Goal: Task Accomplishment & Management: Manage account settings

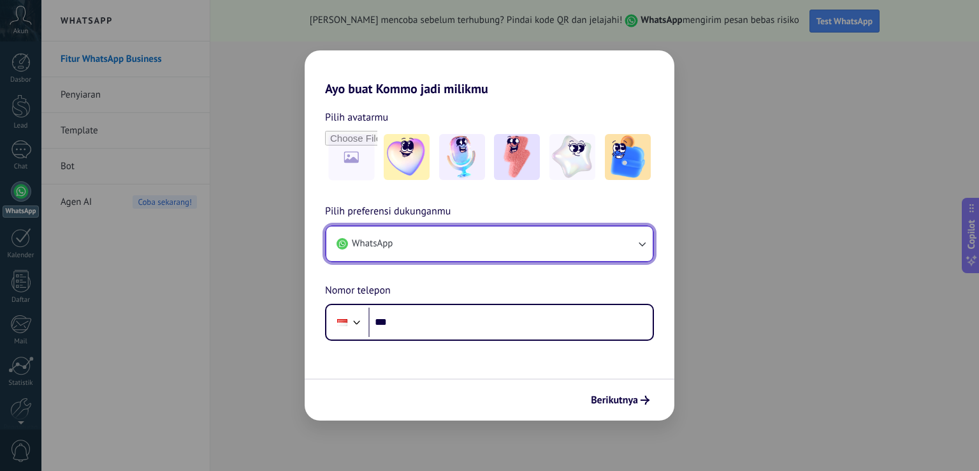
click at [423, 235] on button "WhatsApp" at bounding box center [489, 243] width 326 height 34
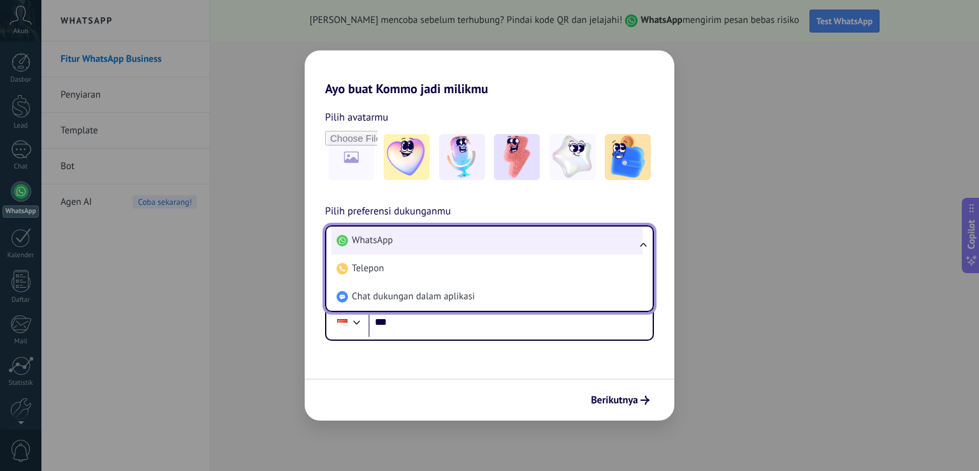
click at [416, 235] on li "WhatsApp" at bounding box center [487, 240] width 311 height 28
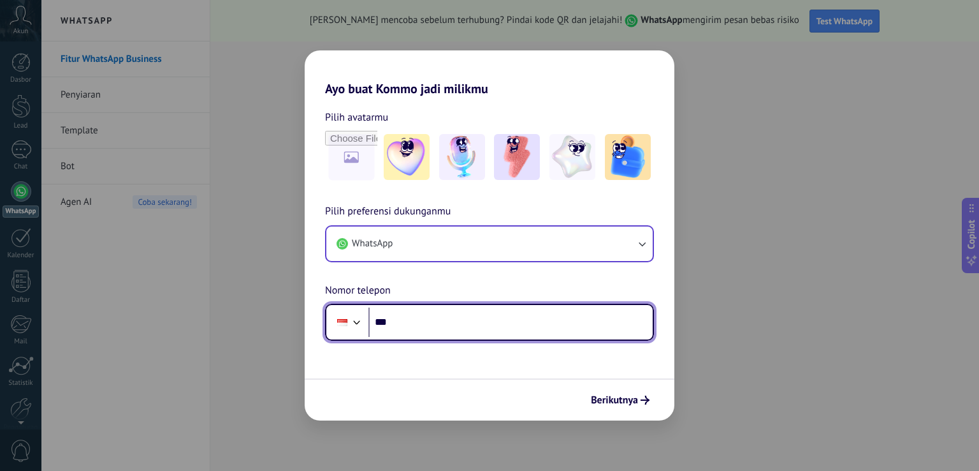
click at [432, 315] on input "***" at bounding box center [511, 321] width 284 height 29
type input "**********"
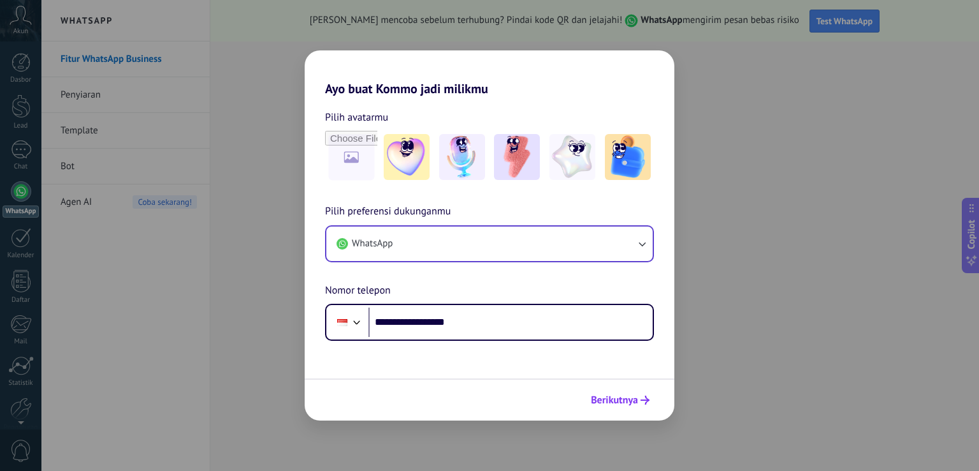
click at [615, 398] on span "Berikutnya" at bounding box center [614, 399] width 47 height 9
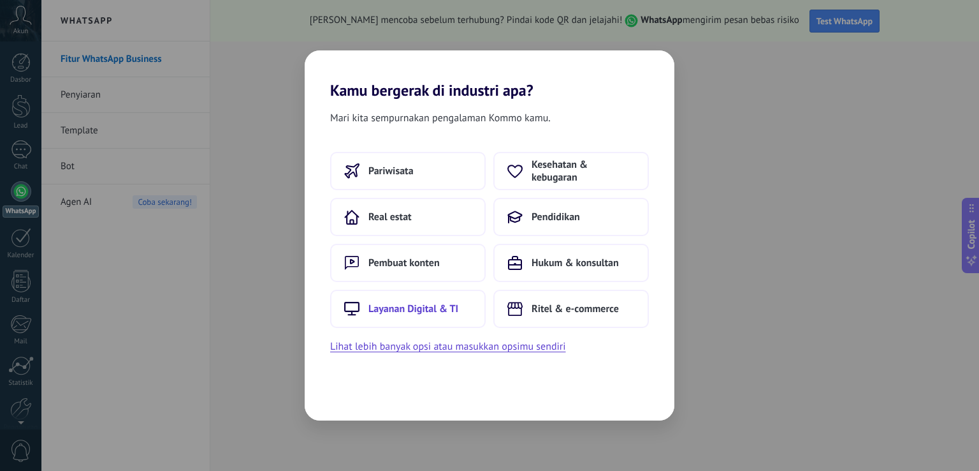
click at [421, 317] on button "Layanan Digital & TI" at bounding box center [408, 308] width 156 height 38
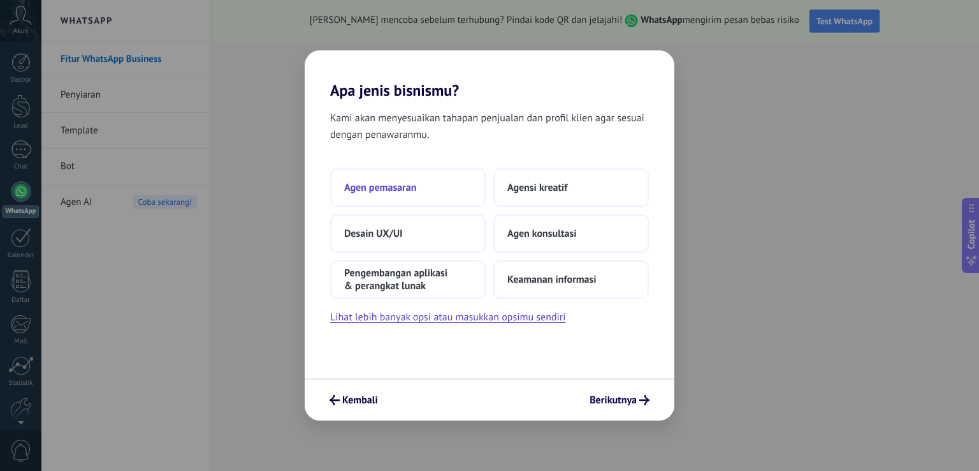
click at [418, 192] on button "Agen pemasaran" at bounding box center [408, 187] width 156 height 38
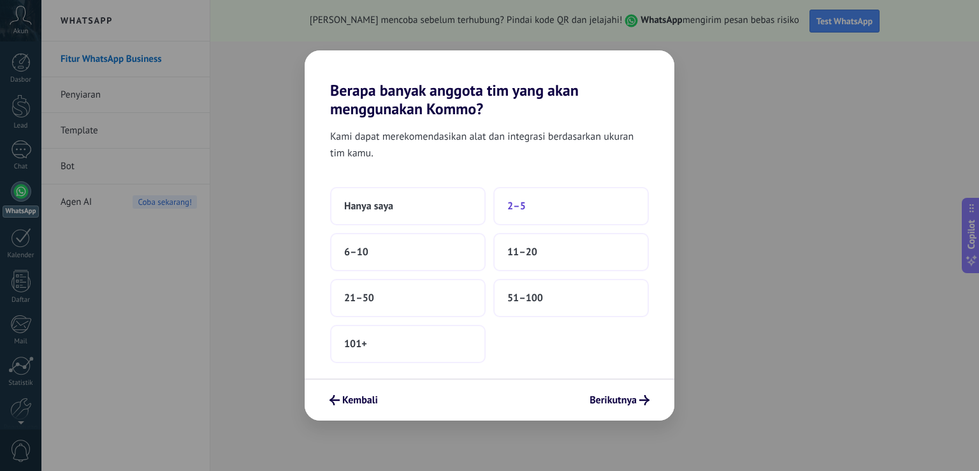
click at [536, 212] on button "2–5" at bounding box center [571, 206] width 156 height 38
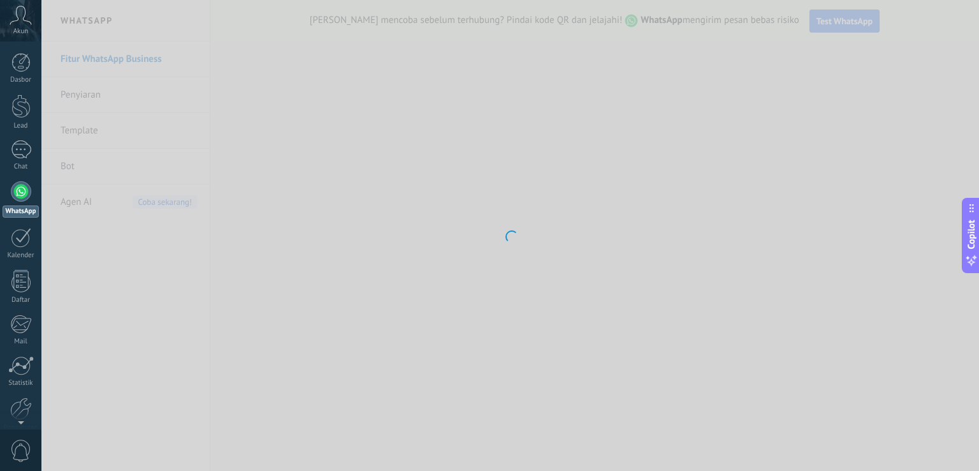
click at [410, 215] on div at bounding box center [510, 235] width 938 height 471
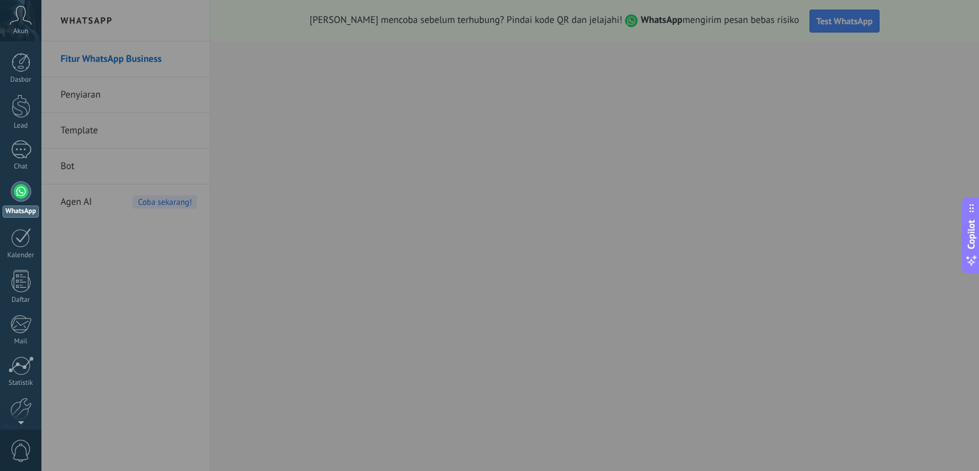
click at [411, 215] on div at bounding box center [530, 235] width 979 height 471
click at [29, 187] on div at bounding box center [21, 191] width 20 height 20
click at [27, 164] on div "Chat" at bounding box center [21, 167] width 37 height 8
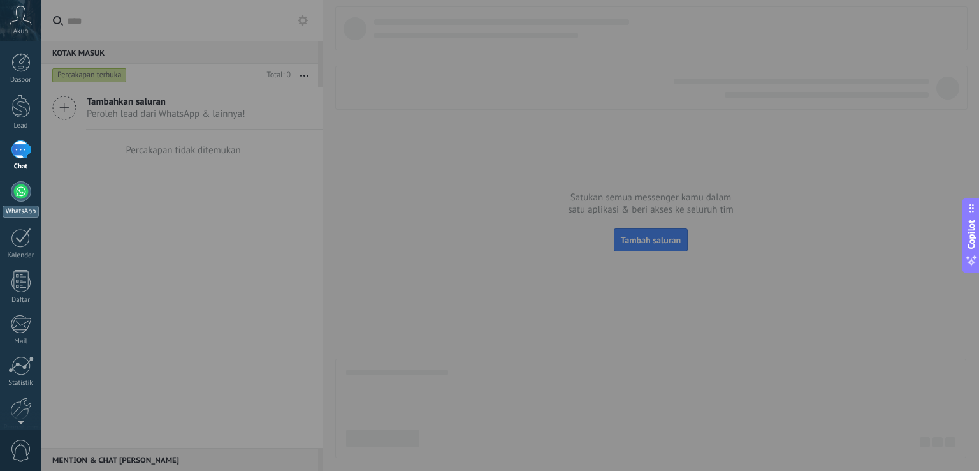
click at [26, 193] on div at bounding box center [21, 191] width 20 height 20
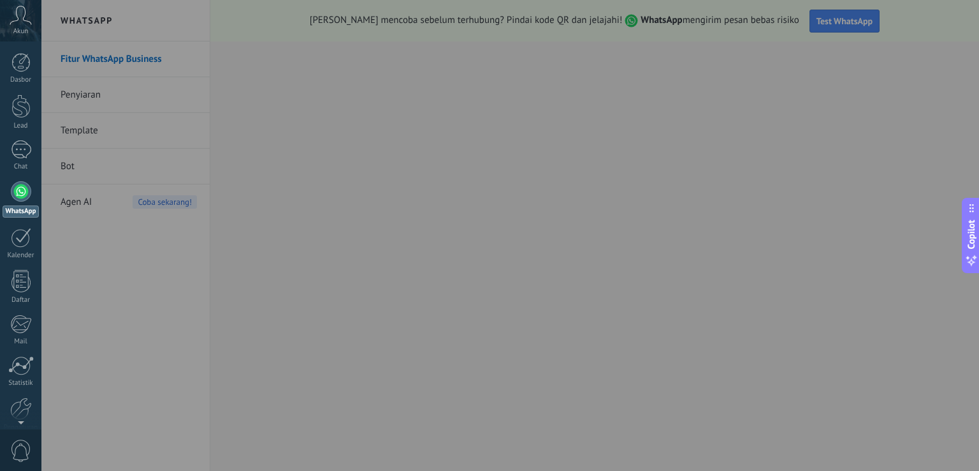
click at [384, 327] on div at bounding box center [530, 235] width 979 height 471
click at [383, 332] on div at bounding box center [530, 235] width 979 height 471
click at [798, 22] on div at bounding box center [530, 235] width 979 height 471
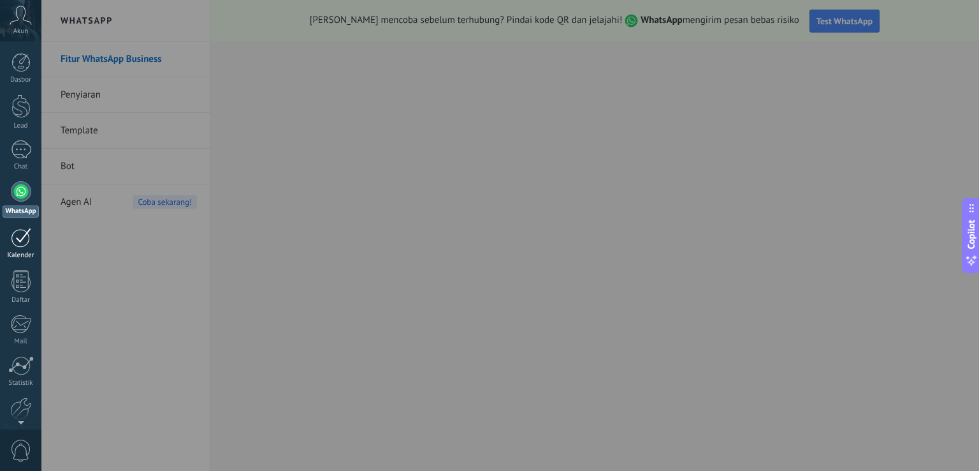
click at [26, 252] on div "Kalender" at bounding box center [21, 255] width 37 height 8
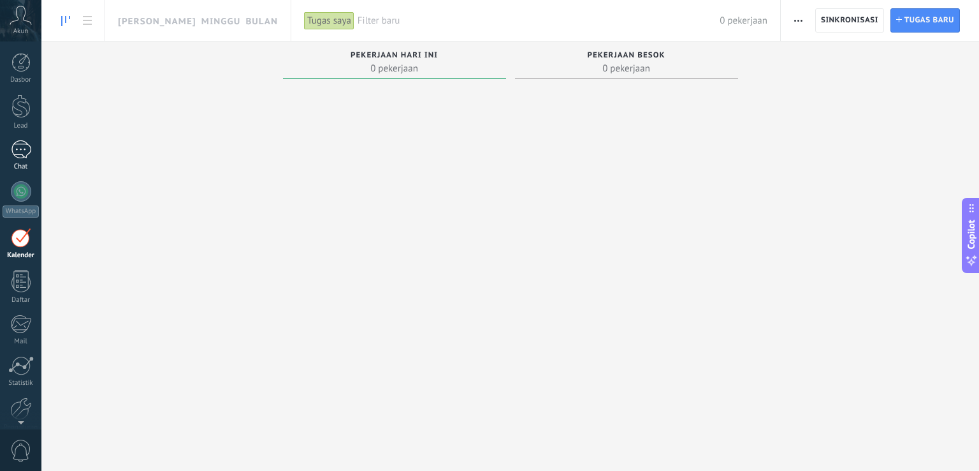
click at [26, 151] on div at bounding box center [21, 149] width 20 height 18
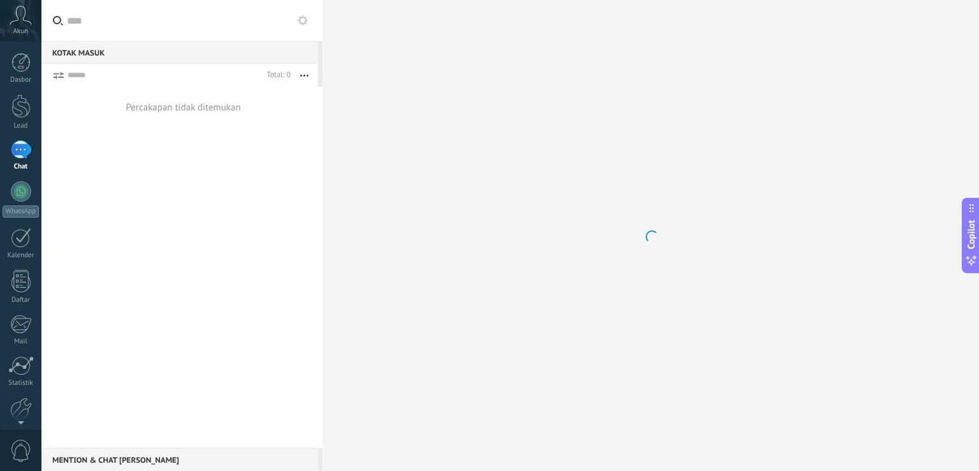
click at [308, 25] on button at bounding box center [302, 20] width 15 height 15
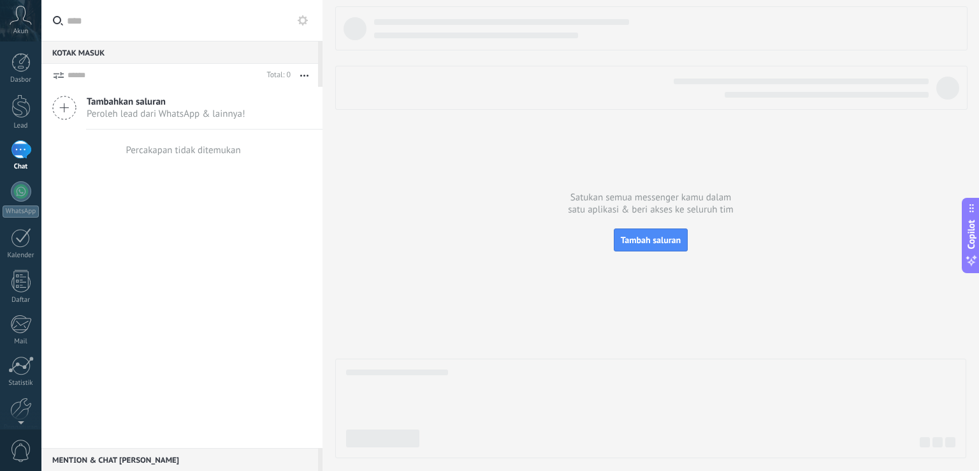
click at [300, 18] on use at bounding box center [303, 20] width 10 height 10
click at [0, 0] on use at bounding box center [0, 0] width 0 height 0
click at [301, 77] on button "button" at bounding box center [304, 75] width 27 height 23
click at [264, 284] on div "Tambahkan saluran Peroleh lead dari WhatsApp & lainnya! Percakapan tidak ditemu…" at bounding box center [181, 267] width 281 height 361
click at [25, 101] on div at bounding box center [20, 106] width 19 height 24
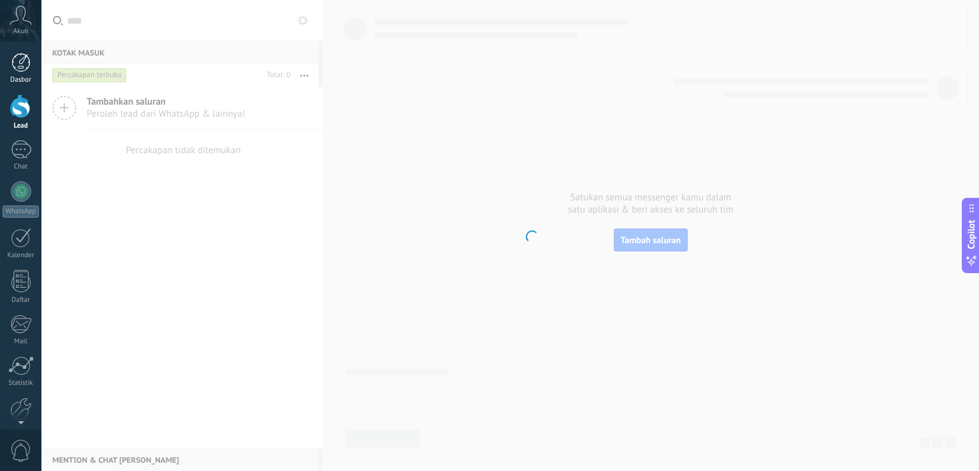
click at [27, 62] on div at bounding box center [20, 62] width 19 height 19
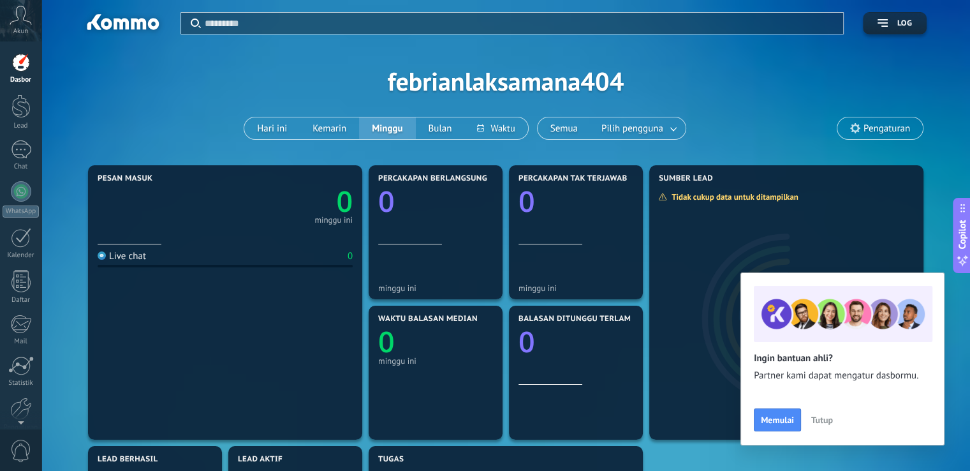
click at [27, 20] on icon at bounding box center [21, 15] width 22 height 19
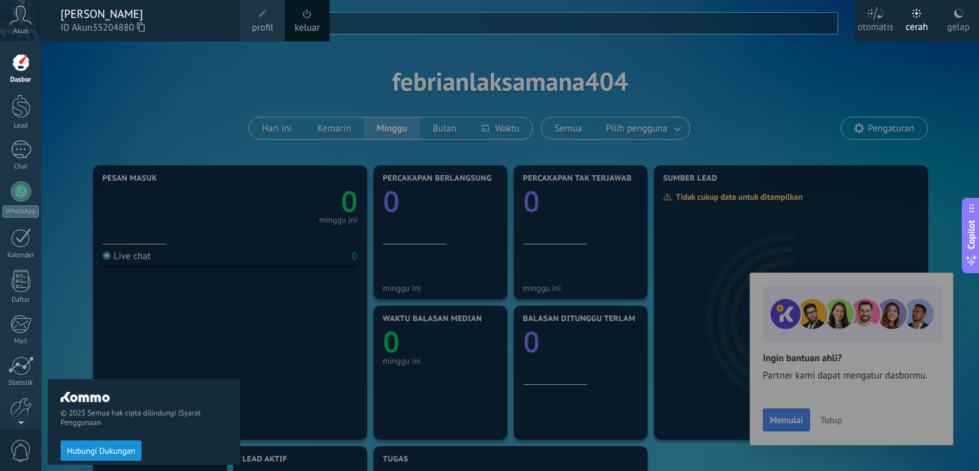
click at [255, 24] on span "profil" at bounding box center [263, 28] width 22 height 14
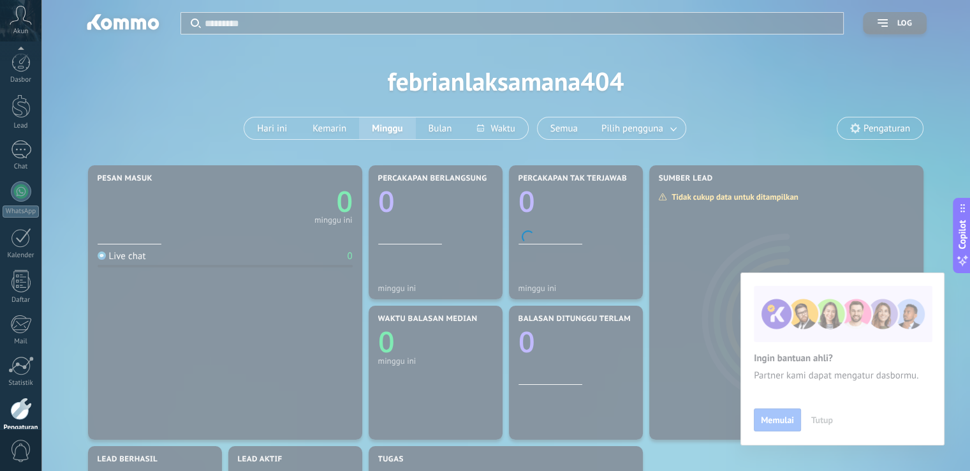
scroll to position [59, 0]
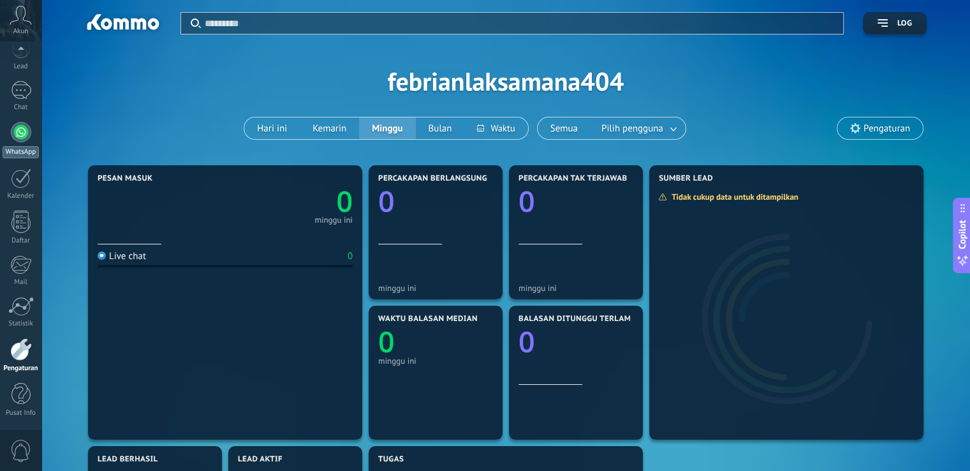
click at [16, 143] on link "WhatsApp" at bounding box center [20, 140] width 41 height 36
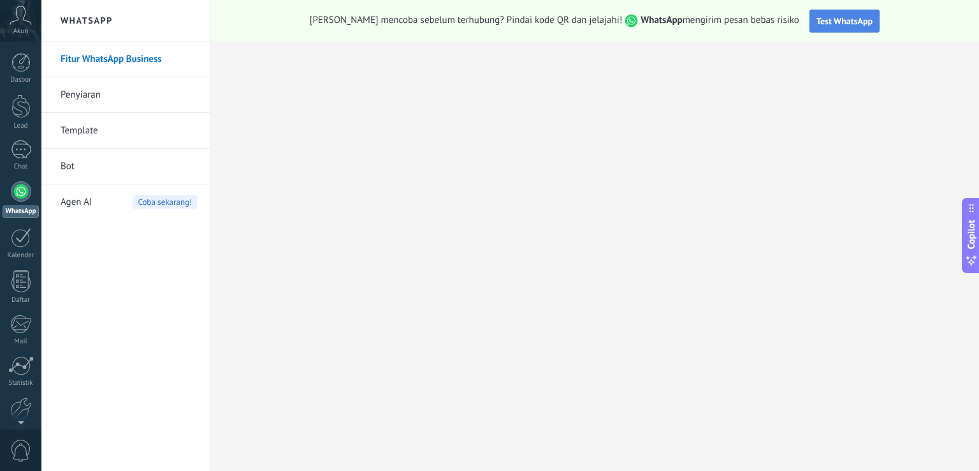
click at [817, 22] on span "Test WhatsApp" at bounding box center [845, 20] width 56 height 11
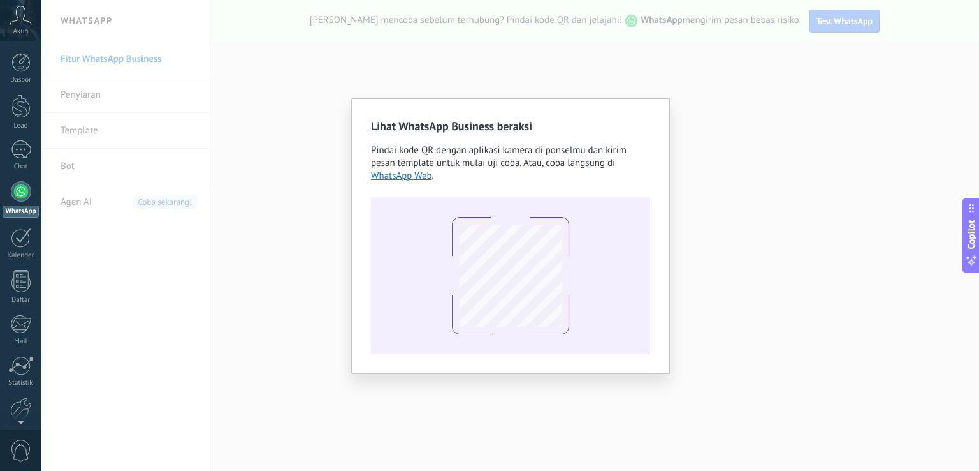
click at [405, 166] on span "Pindai kode QR dengan aplikasi kamera di ponselmu dan kirim pesan template untu…" at bounding box center [499, 156] width 256 height 25
click at [409, 174] on link "WhatsApp Web" at bounding box center [401, 176] width 61 height 12
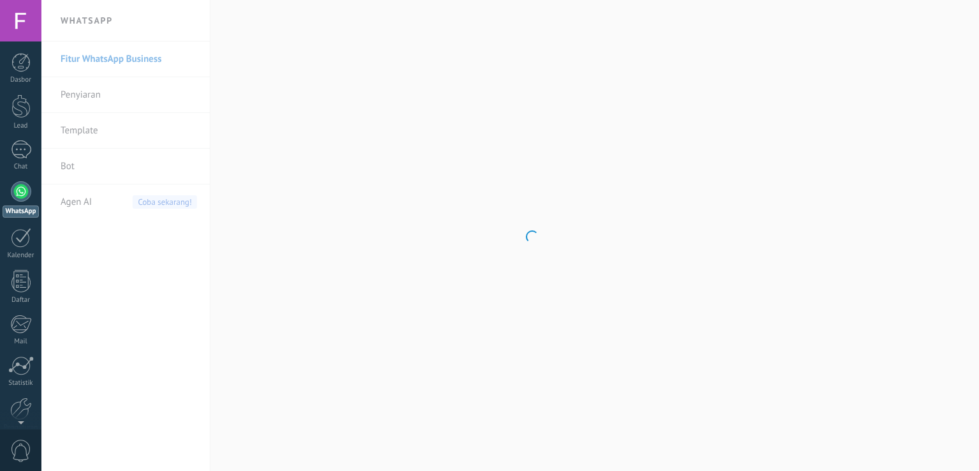
click at [21, 194] on div at bounding box center [21, 191] width 20 height 20
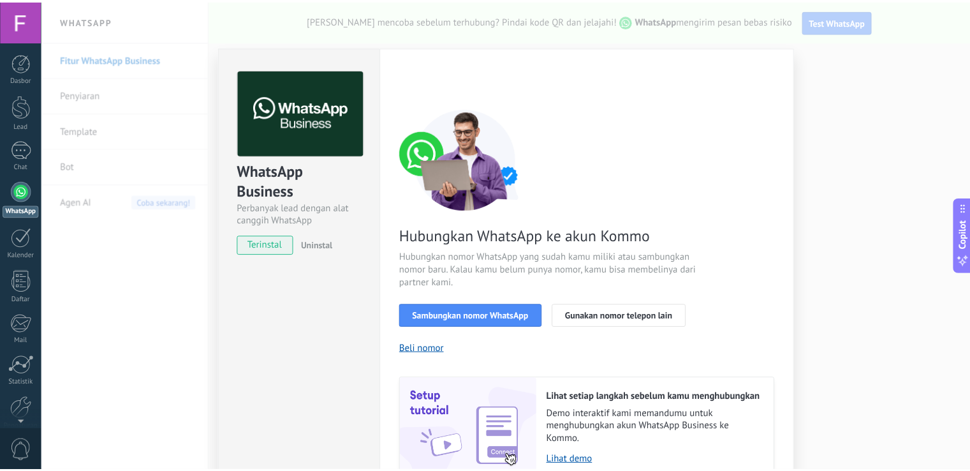
scroll to position [65, 0]
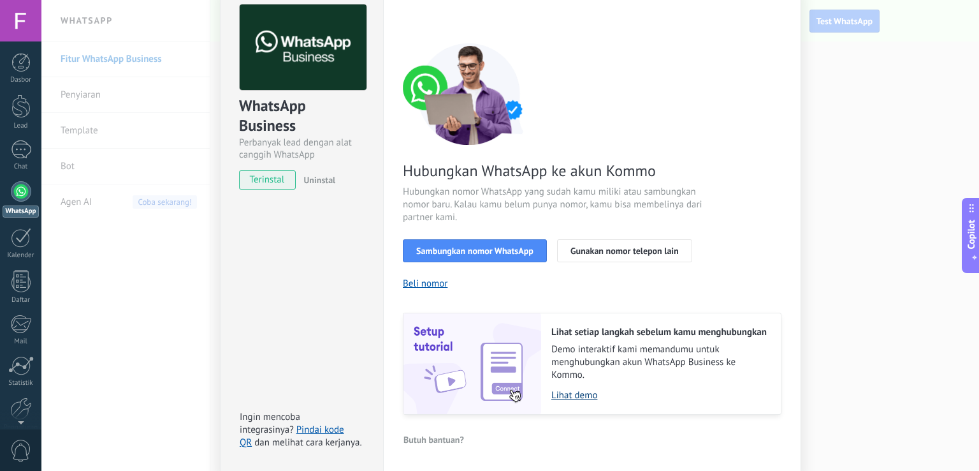
click at [576, 394] on link "Lihat demo" at bounding box center [659, 395] width 217 height 12
click at [332, 429] on link "Pindai kode QR" at bounding box center [292, 435] width 105 height 25
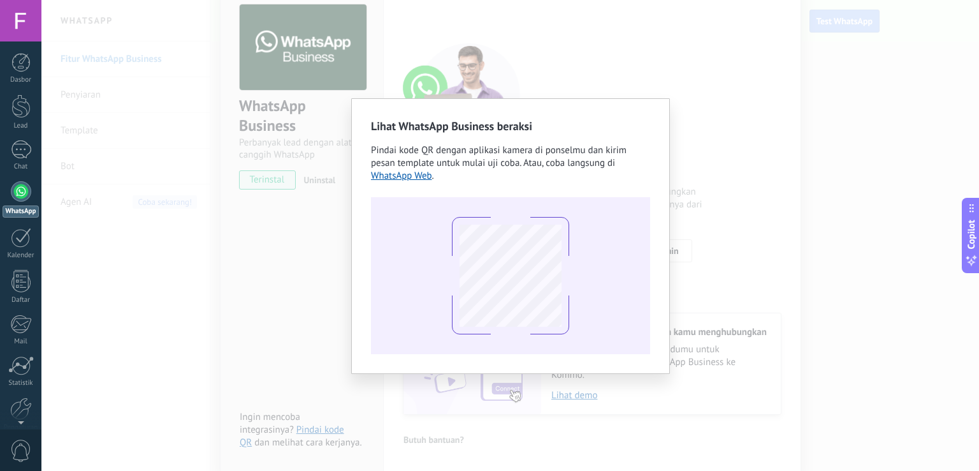
click at [379, 181] on div "Lihat WhatsApp Business beraksi Pindai kode QR dengan aplikasi kamera di ponsel…" at bounding box center [510, 236] width 279 height 236
click at [379, 180] on link "WhatsApp Web" at bounding box center [401, 176] width 61 height 12
click at [483, 66] on div "Lihat WhatsApp Business beraksi Pindai kode QR dengan aplikasi kamera di ponsel…" at bounding box center [510, 235] width 938 height 471
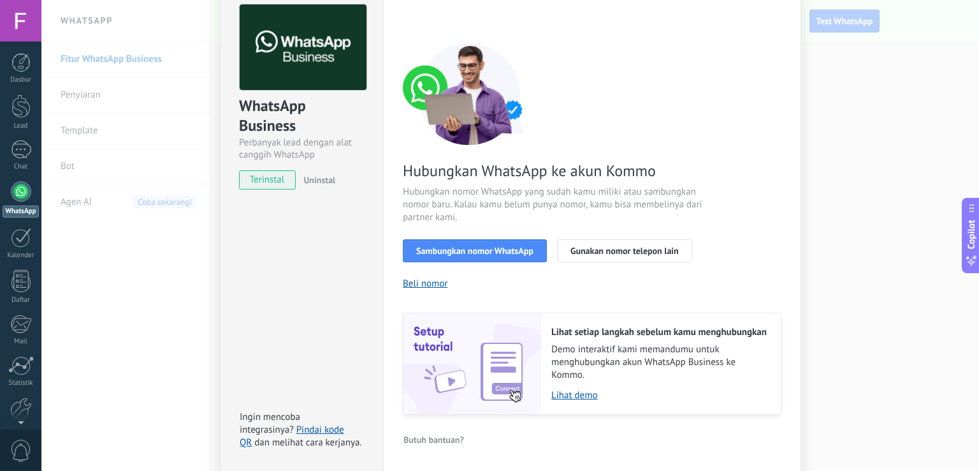
click at [13, 199] on link "WhatsApp" at bounding box center [20, 199] width 41 height 36
click at [11, 126] on div "Lead" at bounding box center [21, 126] width 37 height 8
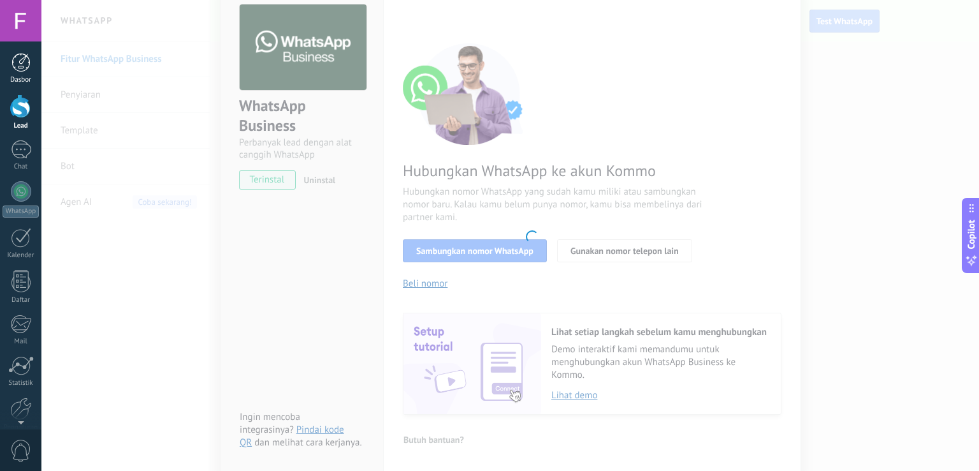
click at [14, 83] on div "Dasbor" at bounding box center [21, 80] width 37 height 8
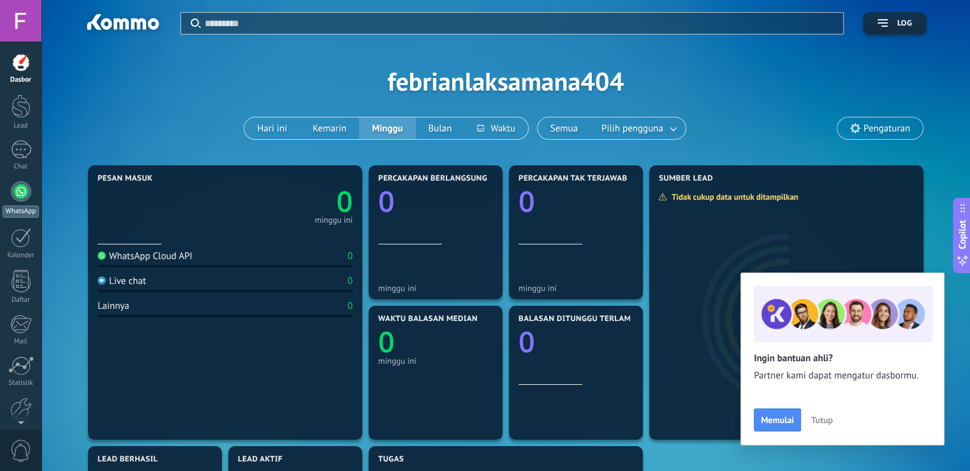
click at [18, 215] on div "WhatsApp" at bounding box center [21, 211] width 36 height 12
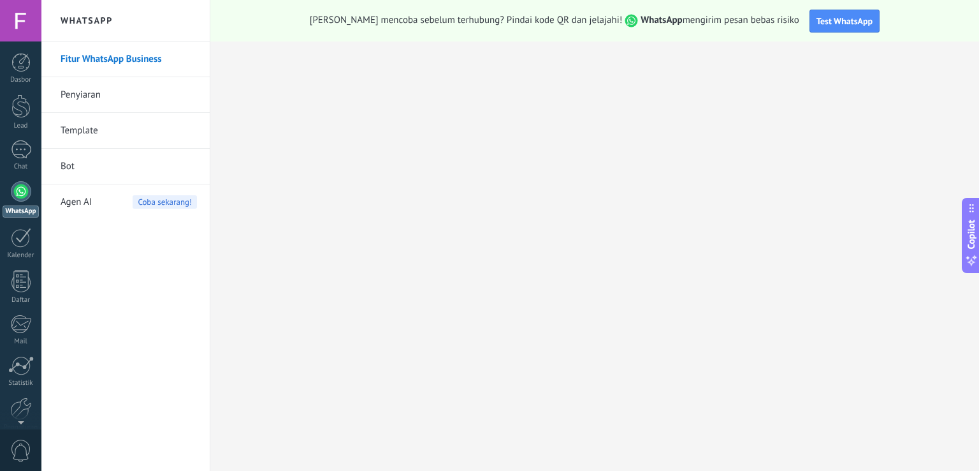
click at [143, 60] on link "Fitur WhatsApp Business" at bounding box center [129, 59] width 136 height 36
click at [99, 171] on link "Bot" at bounding box center [129, 167] width 136 height 36
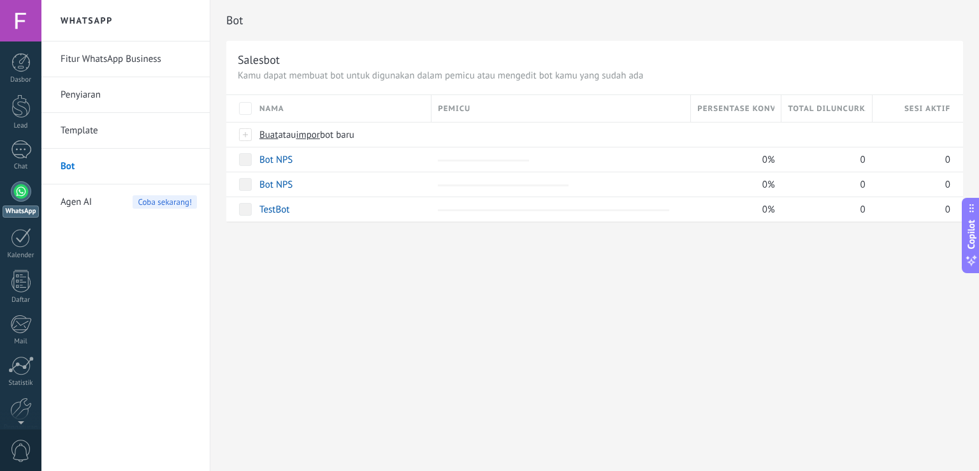
click at [164, 199] on span "Coba sekarang!" at bounding box center [165, 201] width 64 height 13
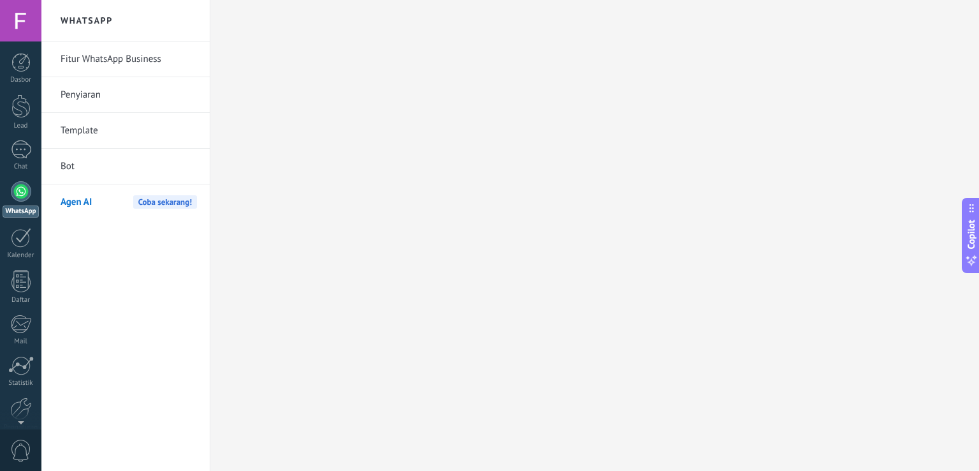
click at [119, 136] on link "Template" at bounding box center [129, 131] width 136 height 36
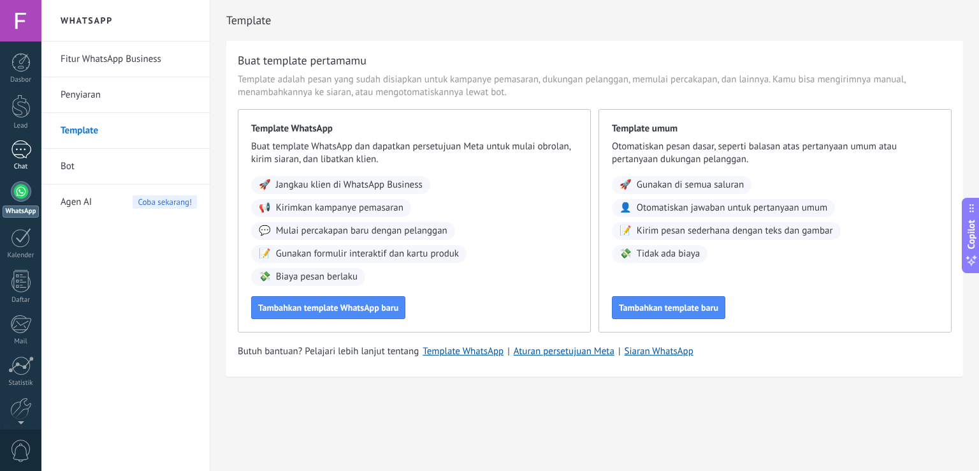
click at [19, 160] on link "Chat" at bounding box center [20, 155] width 41 height 31
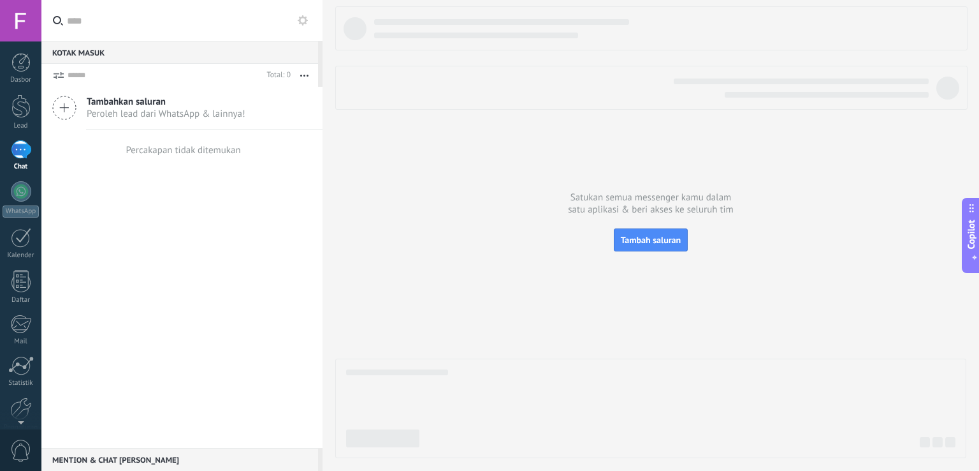
click at [305, 76] on use "button" at bounding box center [304, 76] width 8 height 2
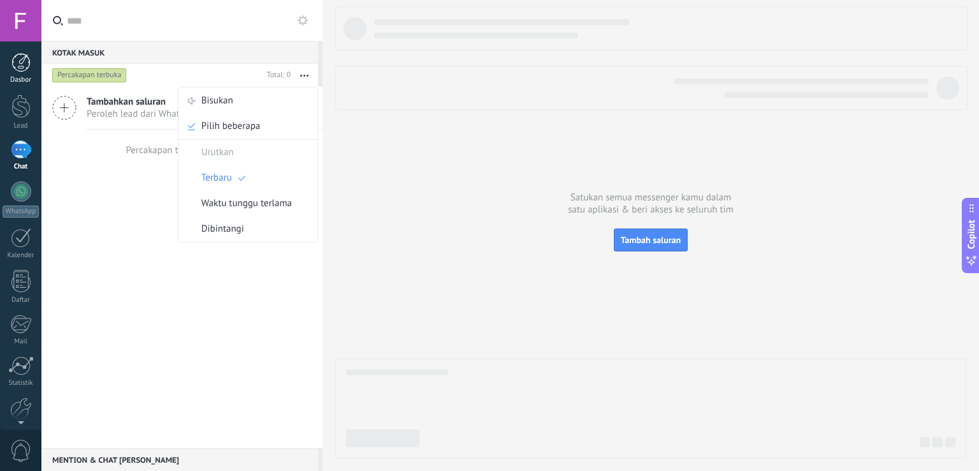
click at [26, 68] on div at bounding box center [20, 62] width 19 height 19
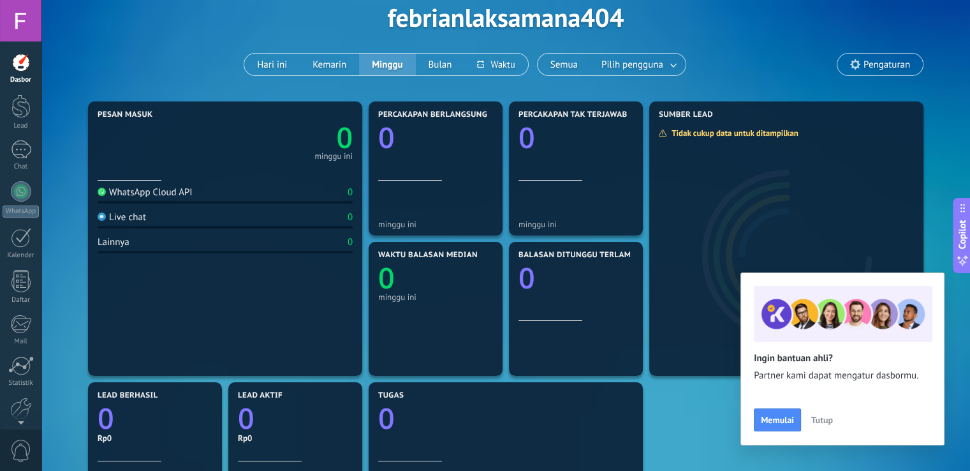
click at [29, 35] on div at bounding box center [20, 20] width 41 height 41
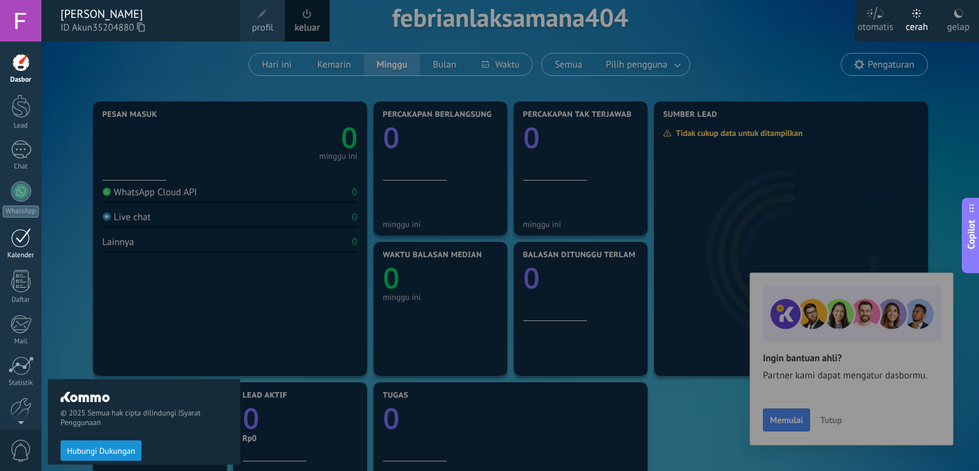
click at [28, 248] on link "Kalender" at bounding box center [20, 244] width 41 height 32
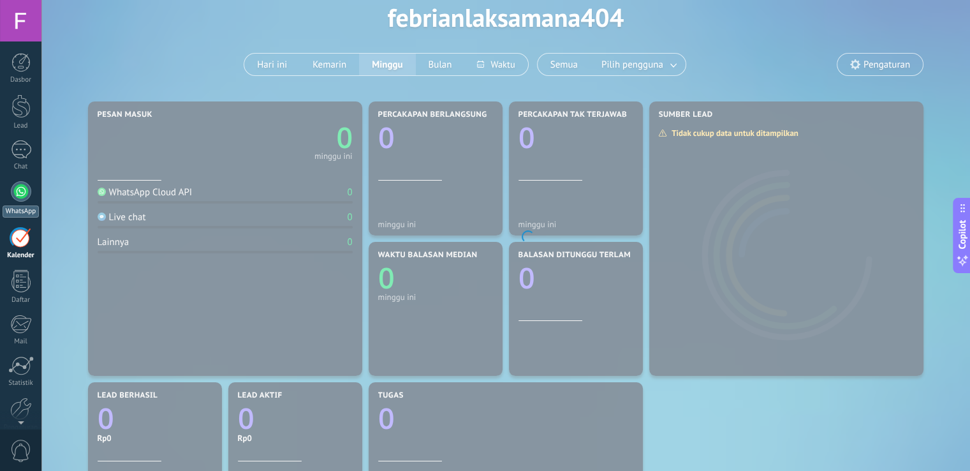
click at [13, 206] on div "WhatsApp" at bounding box center [21, 211] width 36 height 12
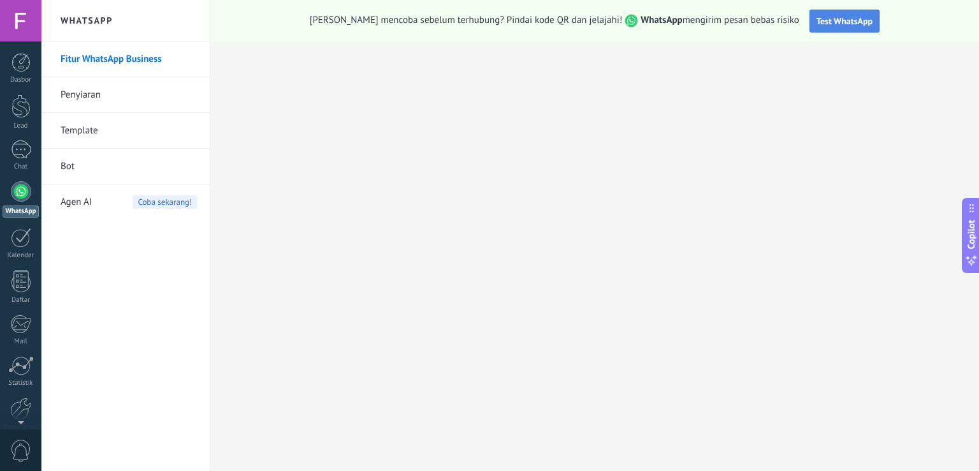
click at [822, 20] on span "Test WhatsApp" at bounding box center [845, 20] width 56 height 11
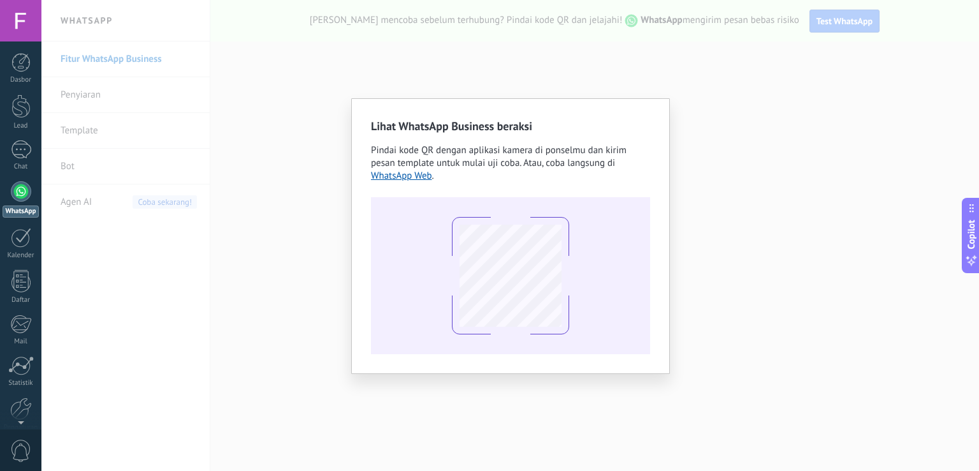
click at [518, 66] on div "Lihat WhatsApp Business beraksi Pindai kode QR dengan aplikasi kamera di ponsel…" at bounding box center [510, 235] width 938 height 471
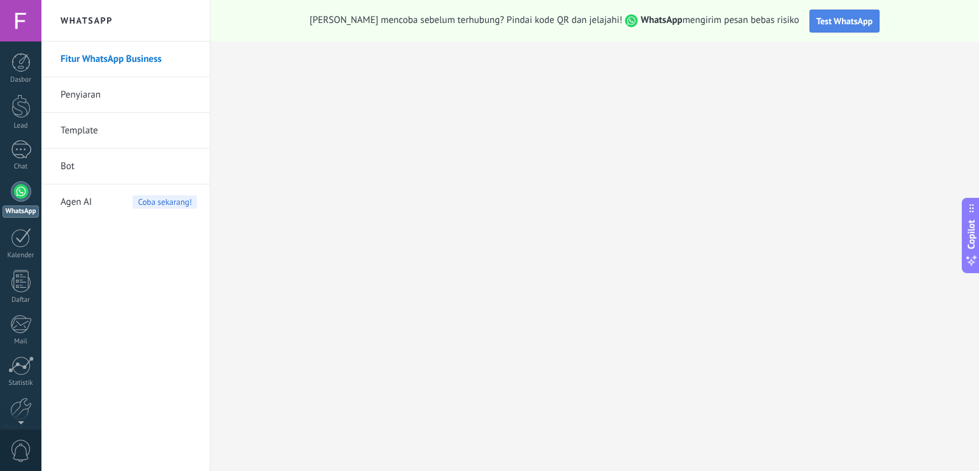
click at [817, 20] on span "Test WhatsApp" at bounding box center [845, 20] width 56 height 11
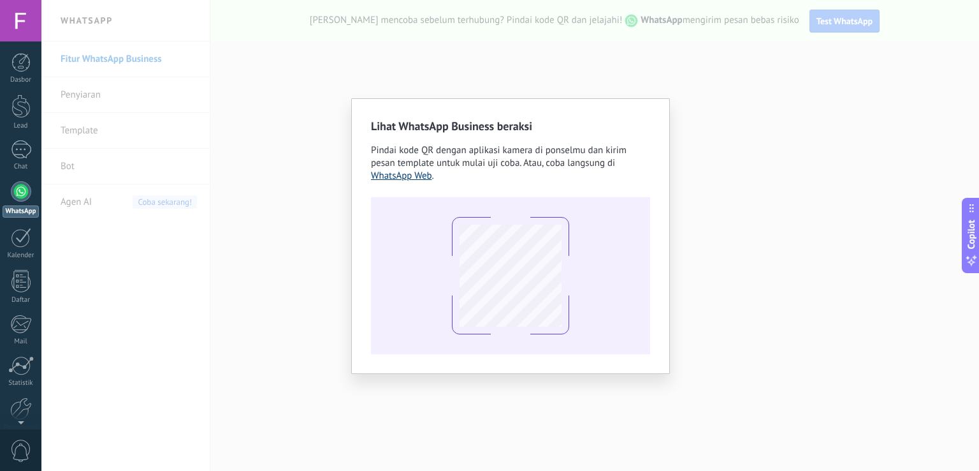
click at [420, 177] on link "WhatsApp Web" at bounding box center [401, 176] width 61 height 12
click at [668, 140] on div "Lihat WhatsApp Business beraksi Pindai kode QR dengan aplikasi kamera di ponsel…" at bounding box center [510, 235] width 319 height 275
click at [701, 119] on div "Lihat WhatsApp Business beraksi Pindai kode QR dengan aplikasi kamera di ponsel…" at bounding box center [510, 235] width 938 height 471
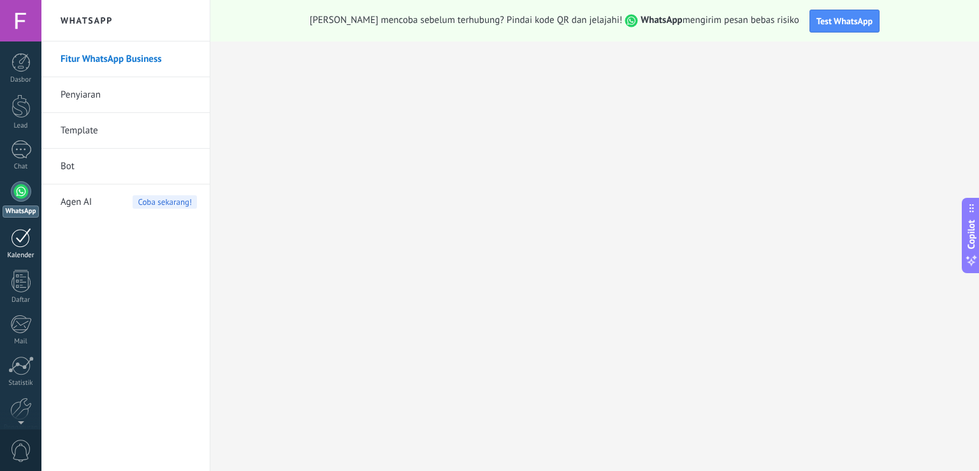
click at [0, 254] on link "Kalender" at bounding box center [20, 244] width 41 height 32
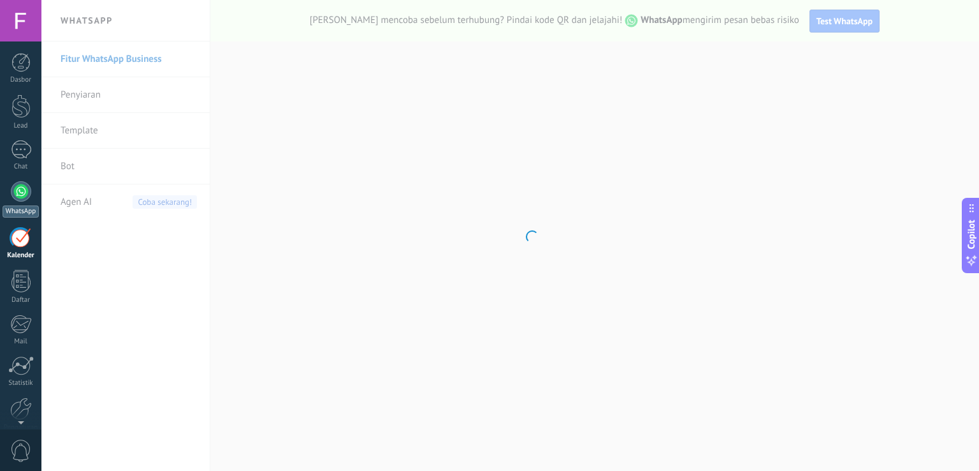
click at [22, 194] on div at bounding box center [21, 191] width 20 height 20
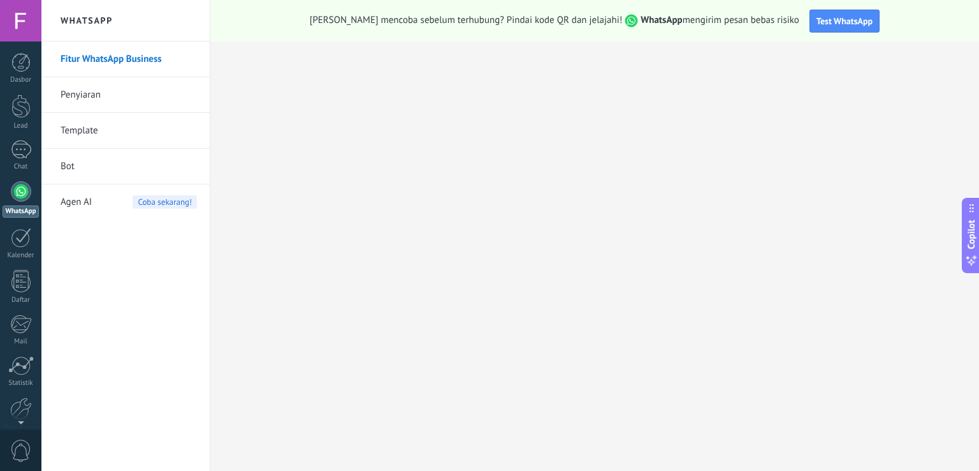
click at [94, 130] on link "Template" at bounding box center [129, 131] width 136 height 36
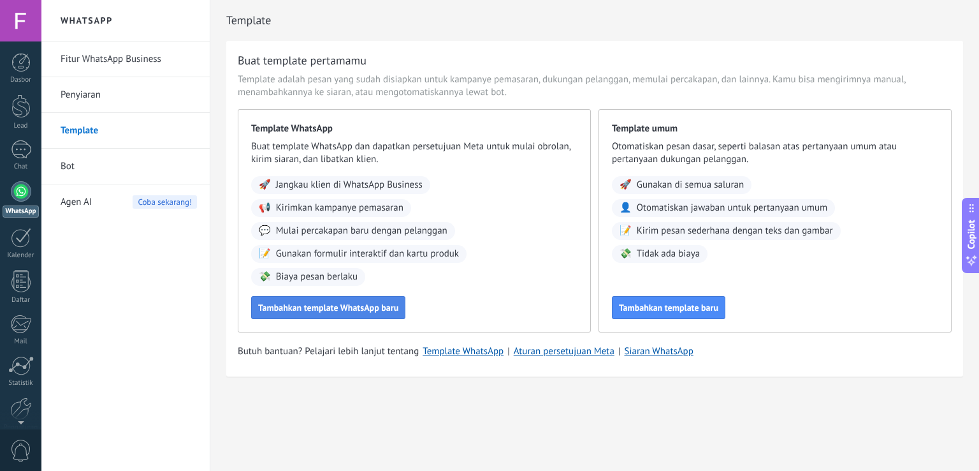
click at [339, 303] on span "Tambahkan template WhatsApp baru" at bounding box center [328, 307] width 140 height 9
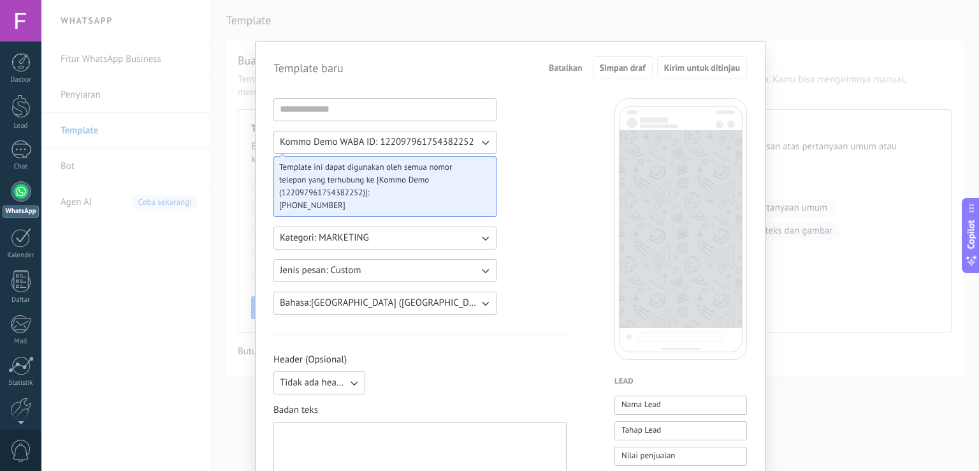
click at [357, 207] on span "[PHONE_NUMBER]" at bounding box center [379, 205] width 201 height 13
click at [256, 34] on div "Template baru Batalkan Simpan draf Kirim untuk ditinjau Kommo Demo WABA ID: 122…" at bounding box center [510, 235] width 938 height 471
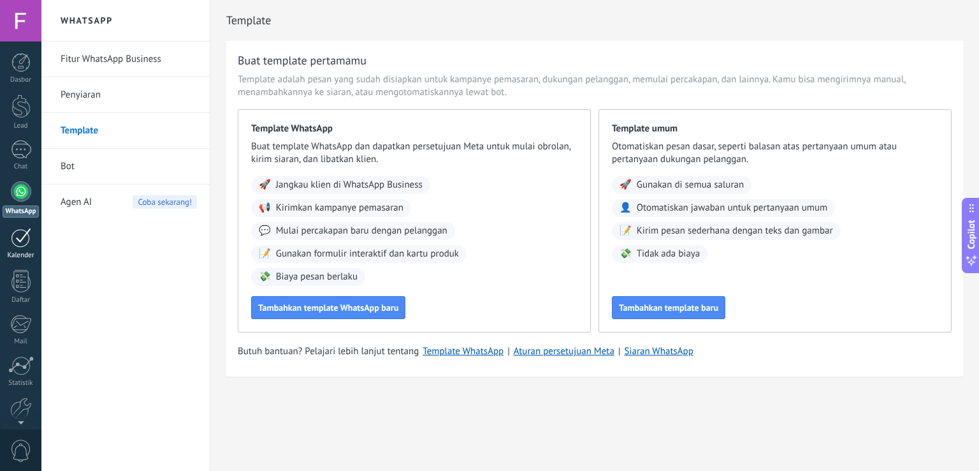
click at [9, 243] on link "Kalender" at bounding box center [20, 244] width 41 height 32
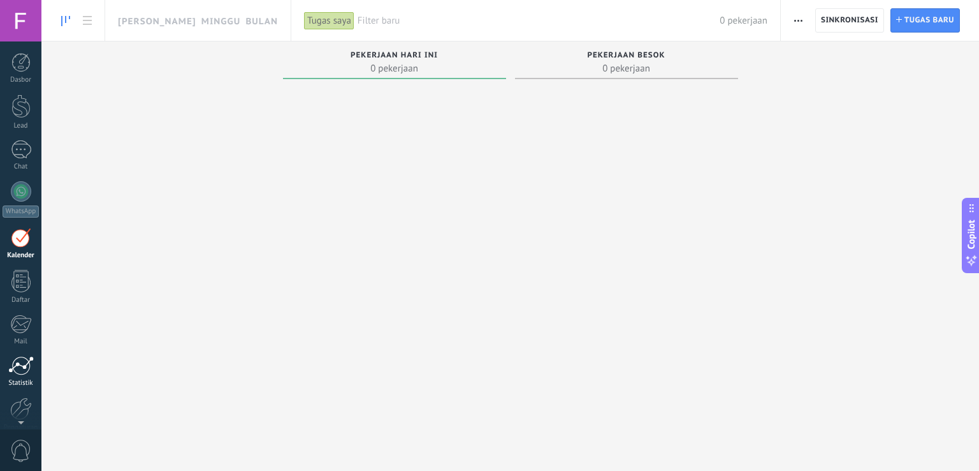
click at [27, 380] on div "Statistik" at bounding box center [21, 383] width 37 height 8
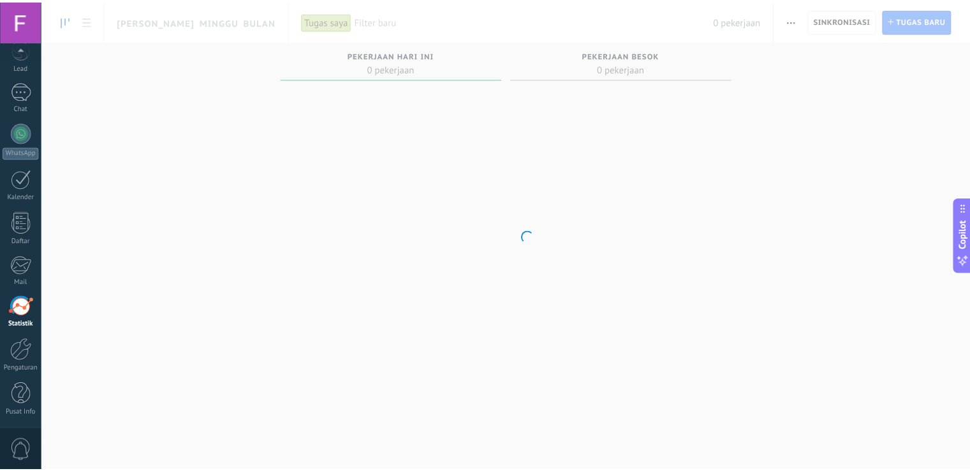
scroll to position [59, 0]
